Goal: Information Seeking & Learning: Learn about a topic

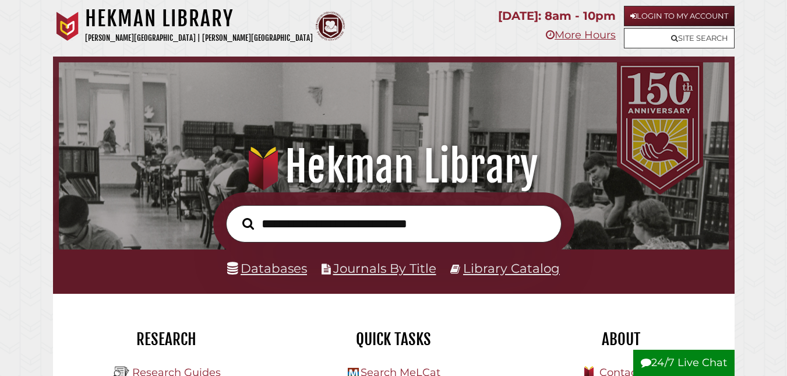
scroll to position [221, 664]
click at [350, 226] on input "text" at bounding box center [394, 224] width 336 height 38
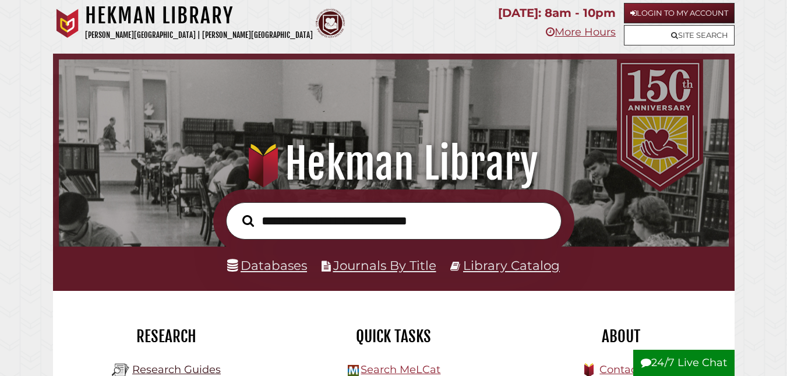
scroll to position [0, 0]
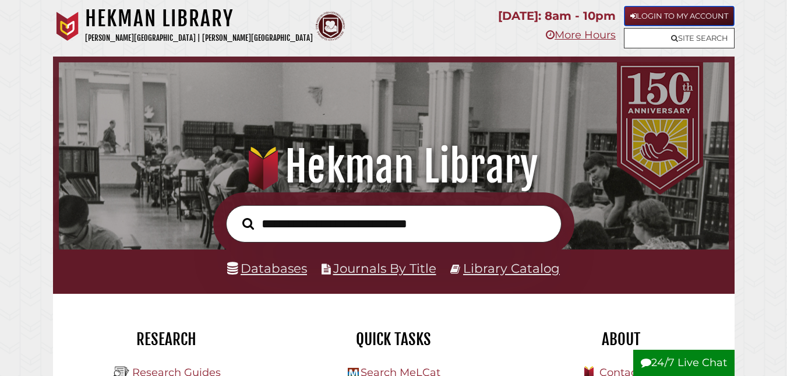
click at [648, 17] on link "Login to My Account" at bounding box center [679, 16] width 111 height 20
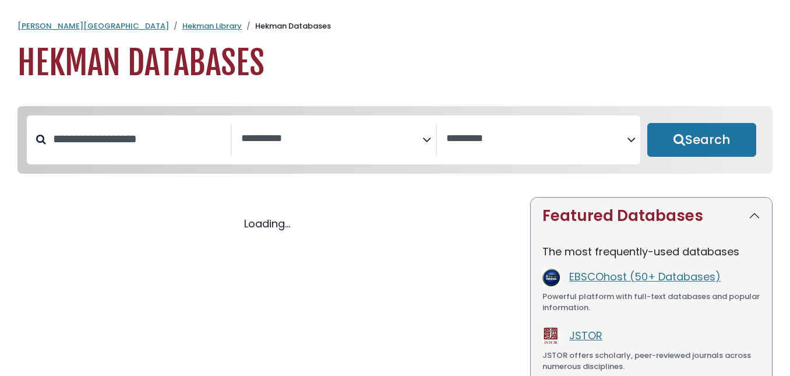
select select "Database Subject Filter"
select select "Database Vendors Filter"
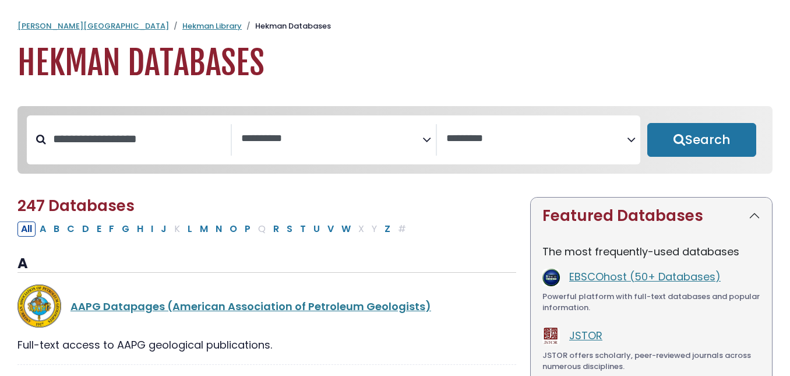
select select "Database Subject Filter"
select select "Database Vendors Filter"
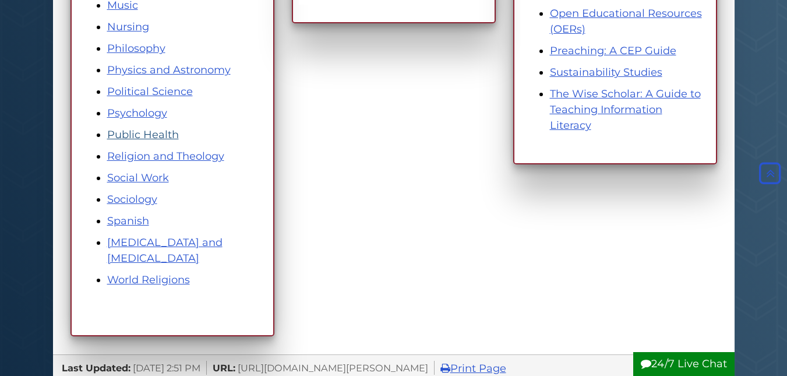
scroll to position [758, 0]
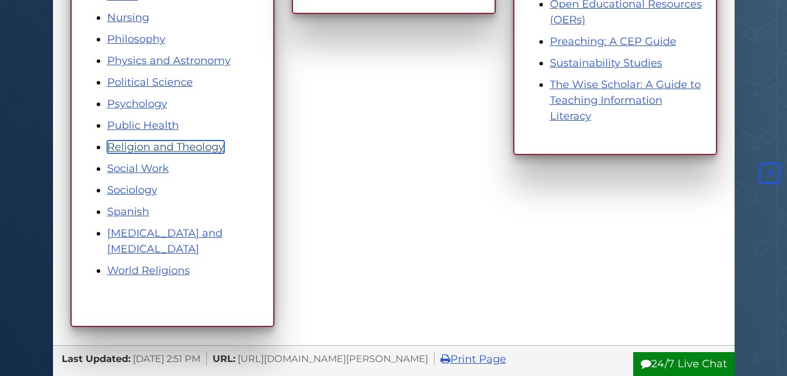
click at [143, 145] on link "Religion and Theology" at bounding box center [165, 146] width 117 height 13
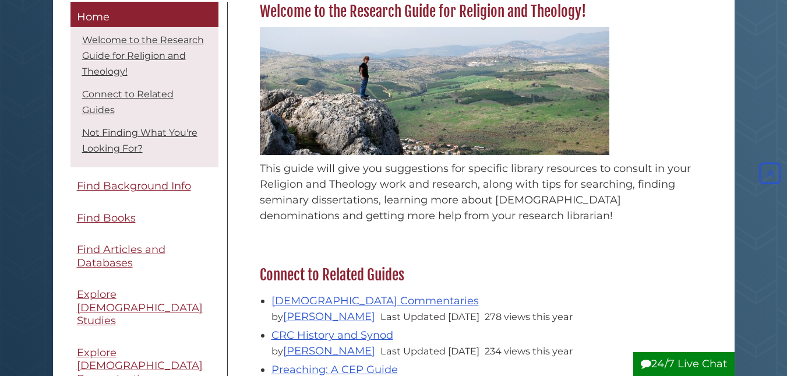
scroll to position [233, 0]
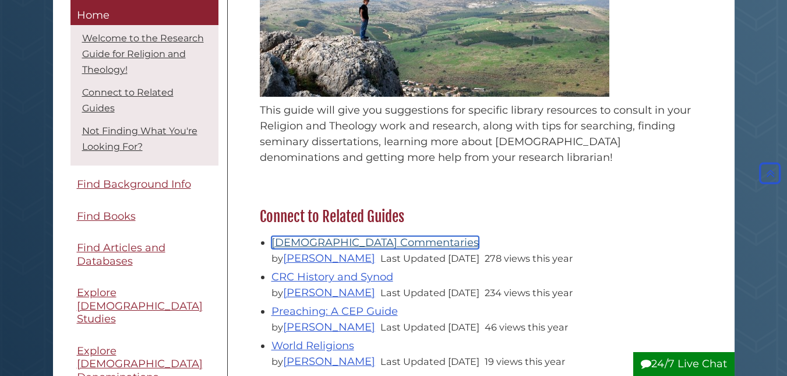
click at [348, 242] on link "Bible Commentaries" at bounding box center [375, 242] width 207 height 13
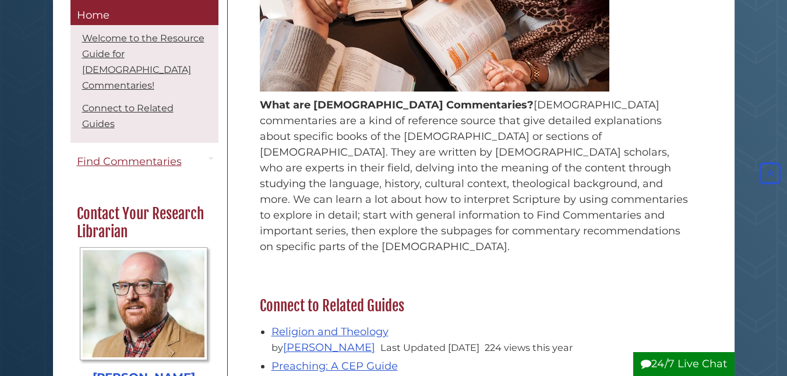
scroll to position [408, 0]
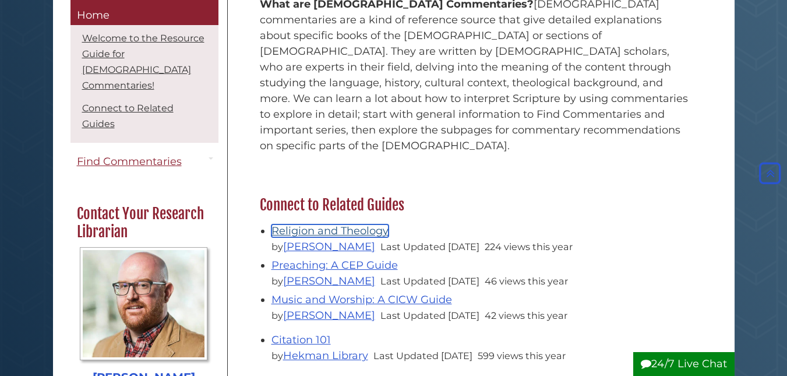
click at [317, 224] on link "Religion and Theology" at bounding box center [330, 230] width 117 height 13
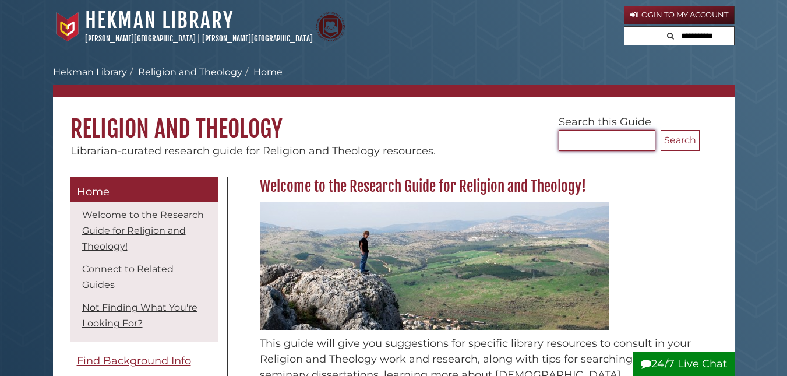
click at [574, 143] on input "Search..." at bounding box center [607, 140] width 97 height 21
click at [719, 33] on input "text" at bounding box center [699, 36] width 70 height 19
type input "*"
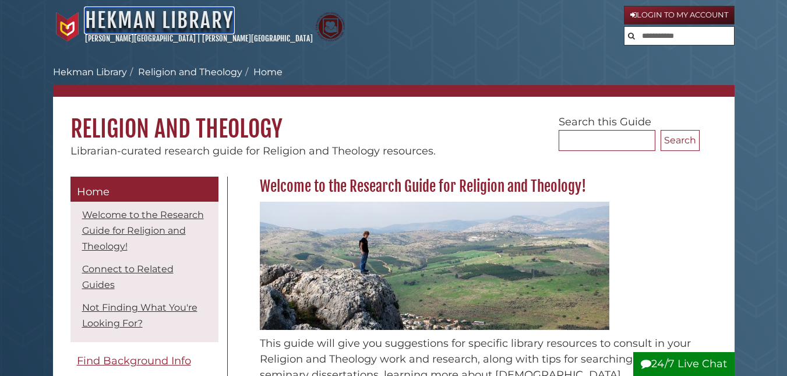
click at [141, 21] on link "Hekman Library" at bounding box center [159, 21] width 149 height 26
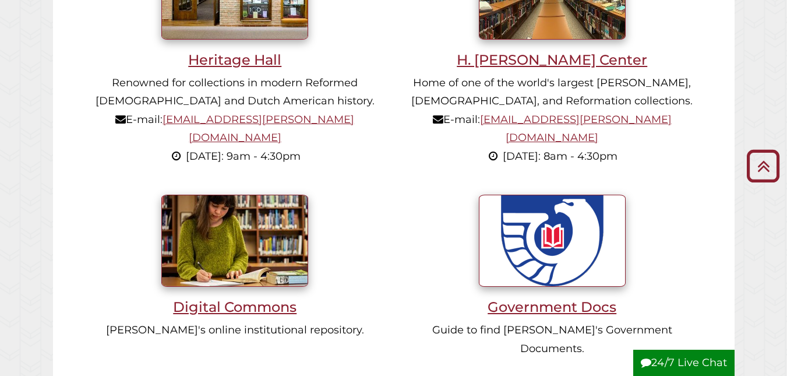
scroll to position [874, 0]
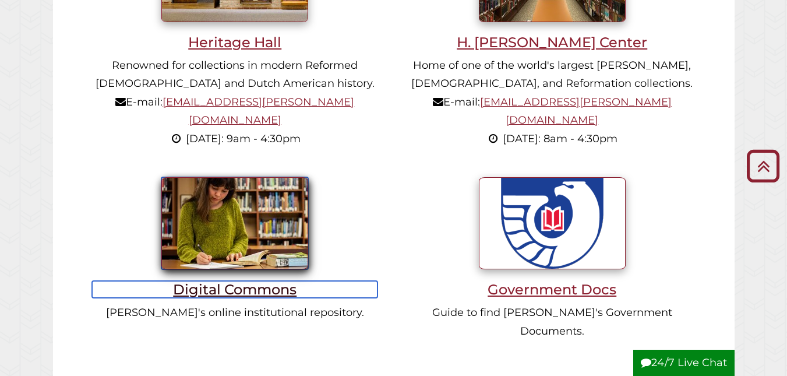
click at [216, 281] on h3 "Digital Commons" at bounding box center [235, 289] width 286 height 17
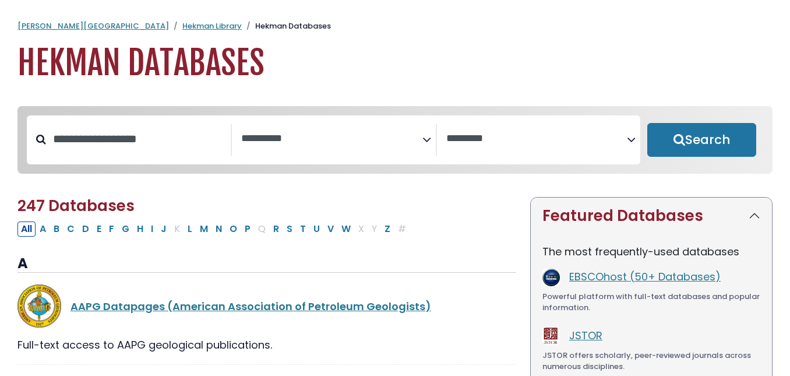
select select "Database Subject Filter"
select select "Database Vendors Filter"
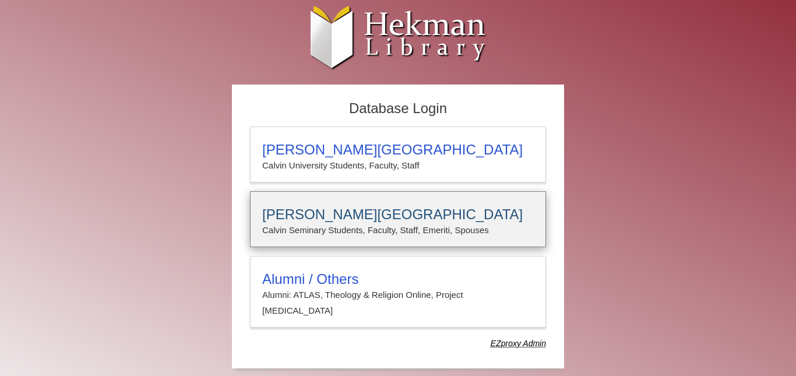
type input "**********"
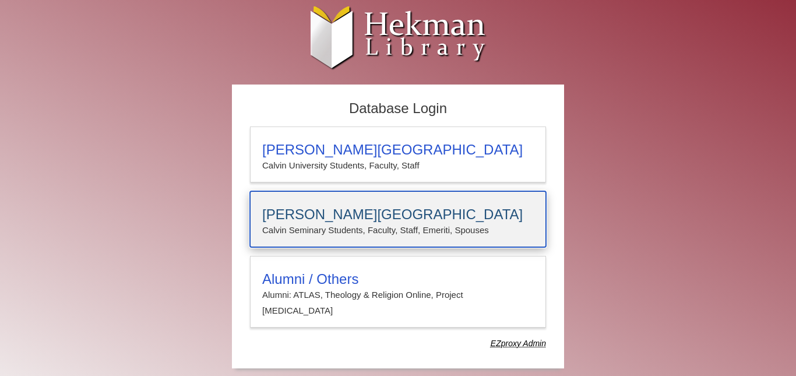
click at [364, 211] on h3 "[PERSON_NAME][GEOGRAPHIC_DATA]" at bounding box center [398, 214] width 272 height 16
